Goal: Navigation & Orientation: Find specific page/section

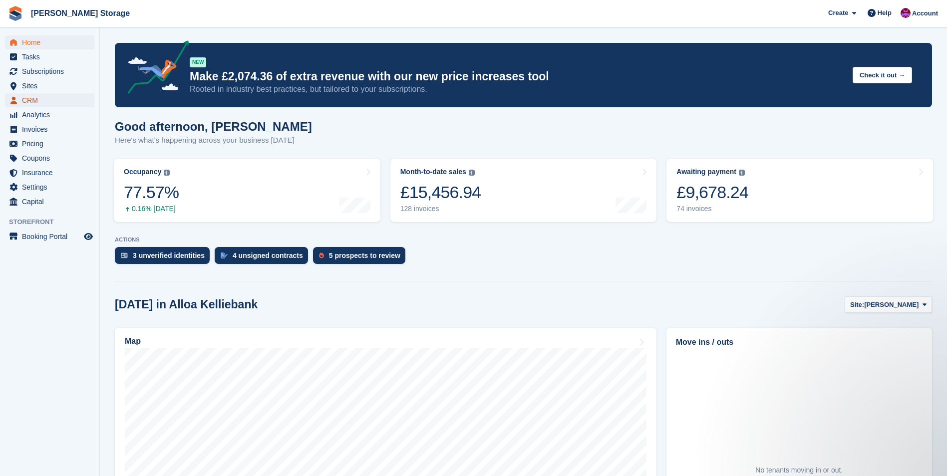
click at [23, 104] on span "CRM" at bounding box center [52, 100] width 60 height 14
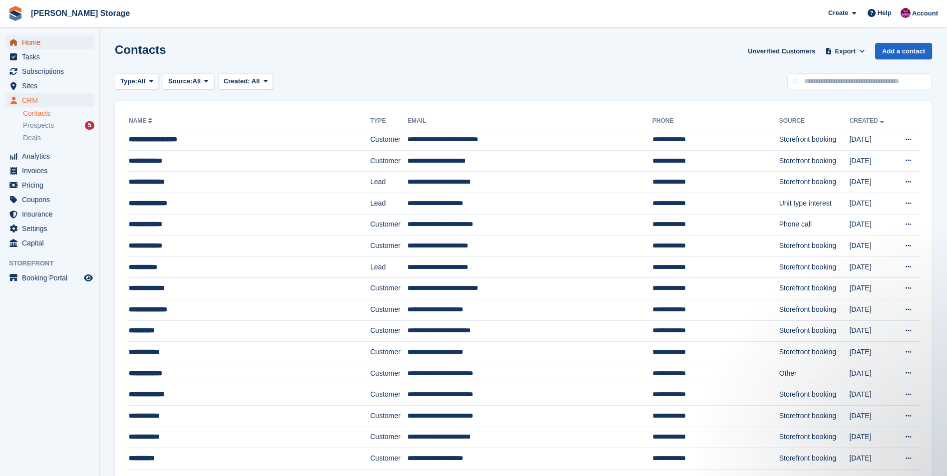
click at [29, 39] on span "Home" at bounding box center [52, 42] width 60 height 14
